Goal: Information Seeking & Learning: Find specific fact

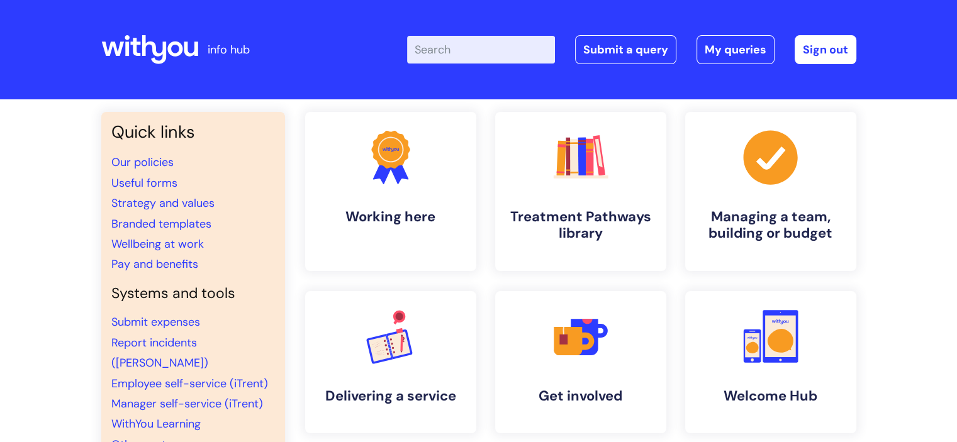
click at [459, 43] on input "Enter your search term here..." at bounding box center [481, 50] width 148 height 28
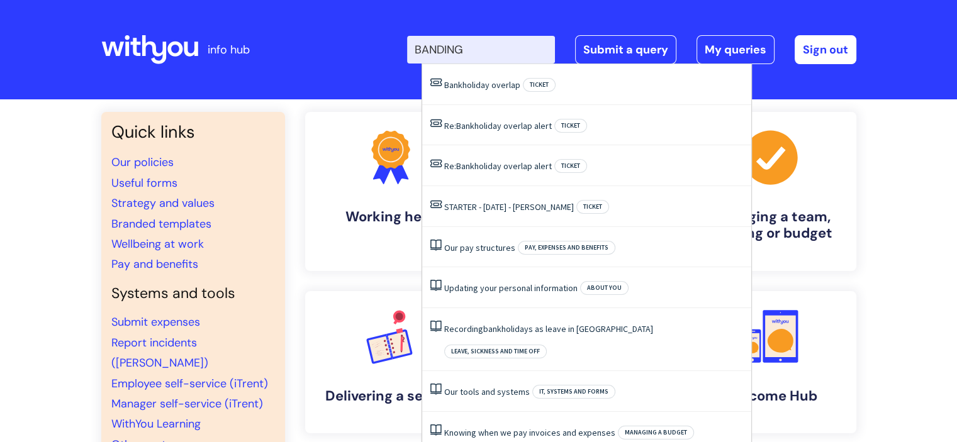
type input "BANDING"
click button "Search" at bounding box center [0, 0] width 0 height 0
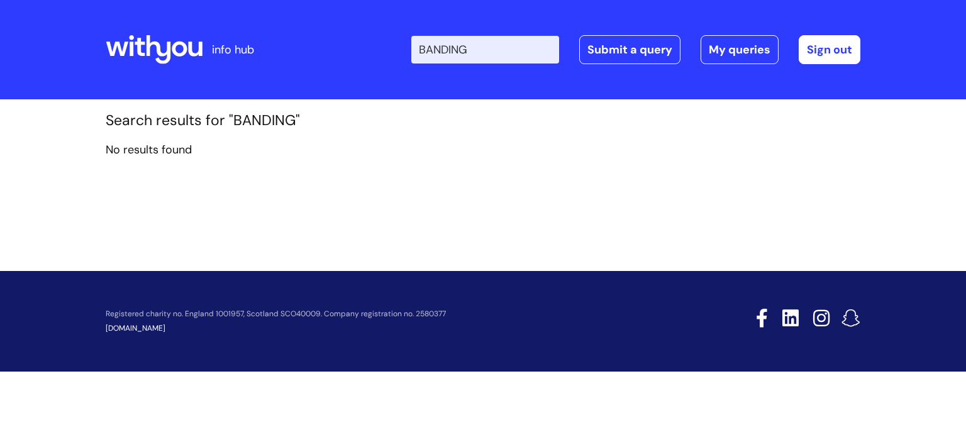
drag, startPoint x: 489, startPoint y: 48, endPoint x: 407, endPoint y: 49, distance: 81.8
click at [407, 49] on div "Enter your search term here... BANDING Search Submit a query My queries Welcome…" at bounding box center [576, 50] width 567 height 74
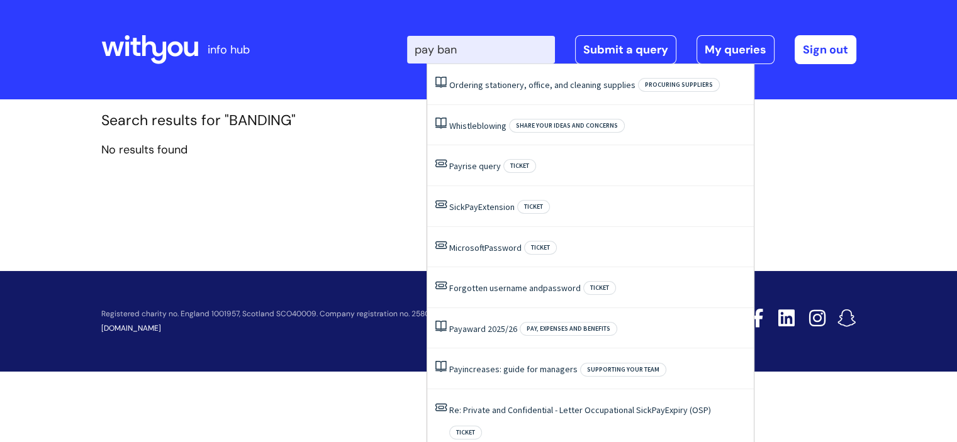
type input "pay band"
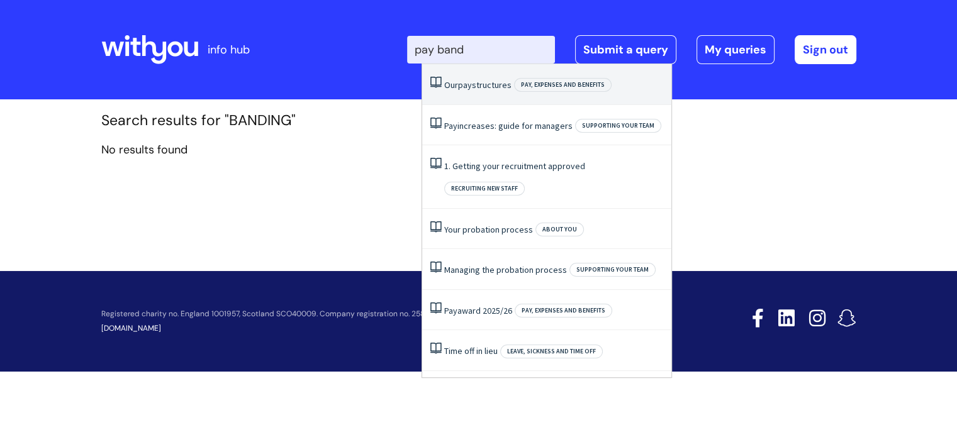
click at [486, 86] on link "Our pay structures" at bounding box center [477, 84] width 67 height 11
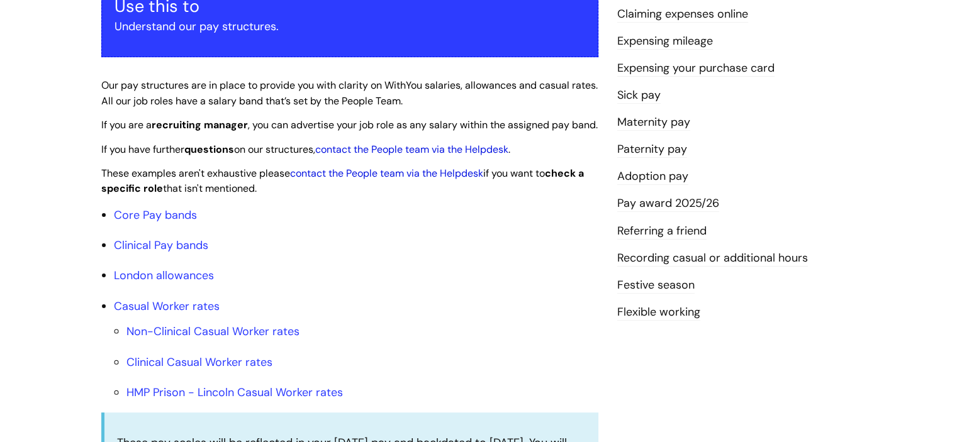
scroll to position [269, 0]
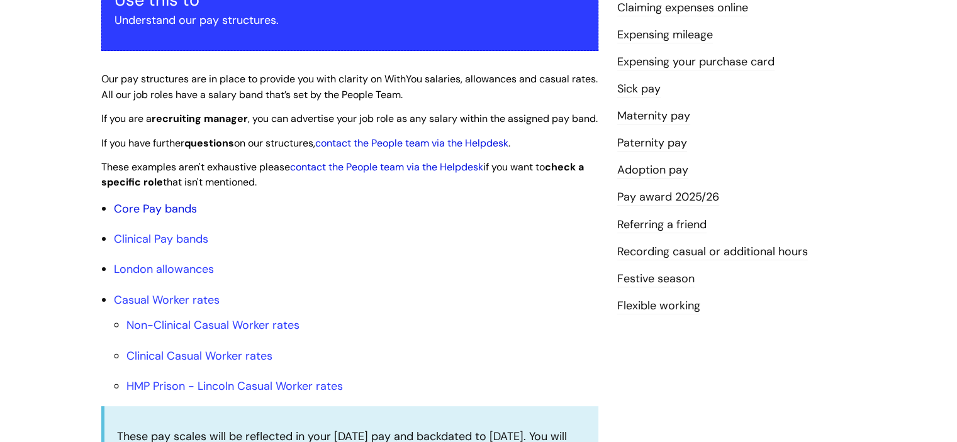
click at [180, 216] on link "Core Pay bands" at bounding box center [155, 208] width 83 height 15
click at [175, 216] on link "Core Pay bands" at bounding box center [155, 208] width 83 height 15
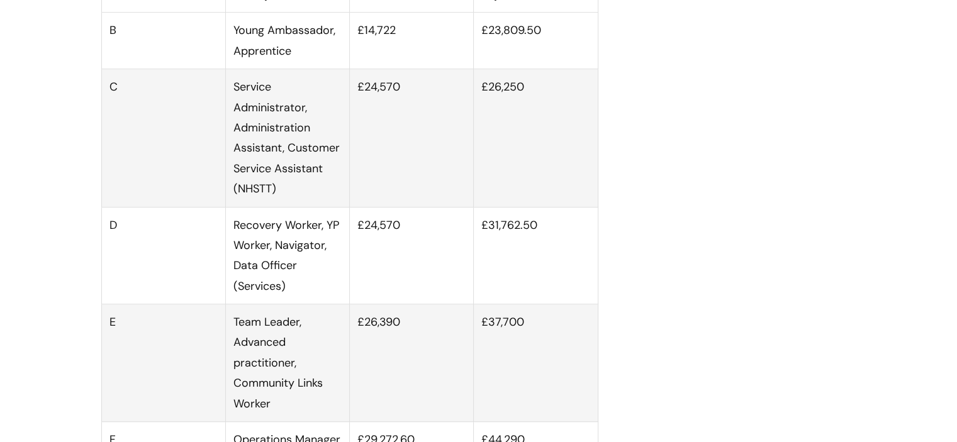
scroll to position [875, 0]
